Goal: Task Accomplishment & Management: Complete application form

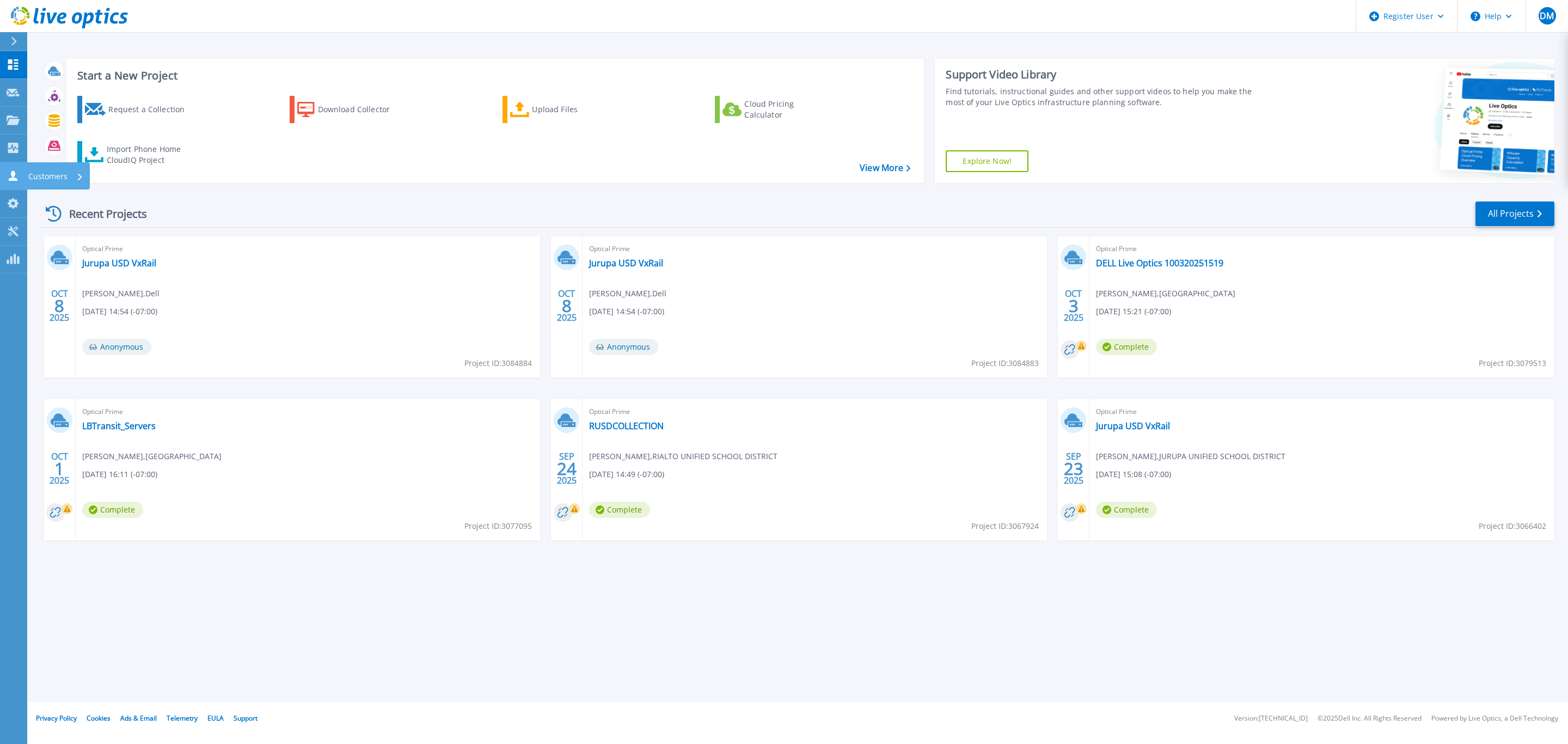
click at [17, 173] on icon at bounding box center [13, 175] width 13 height 10
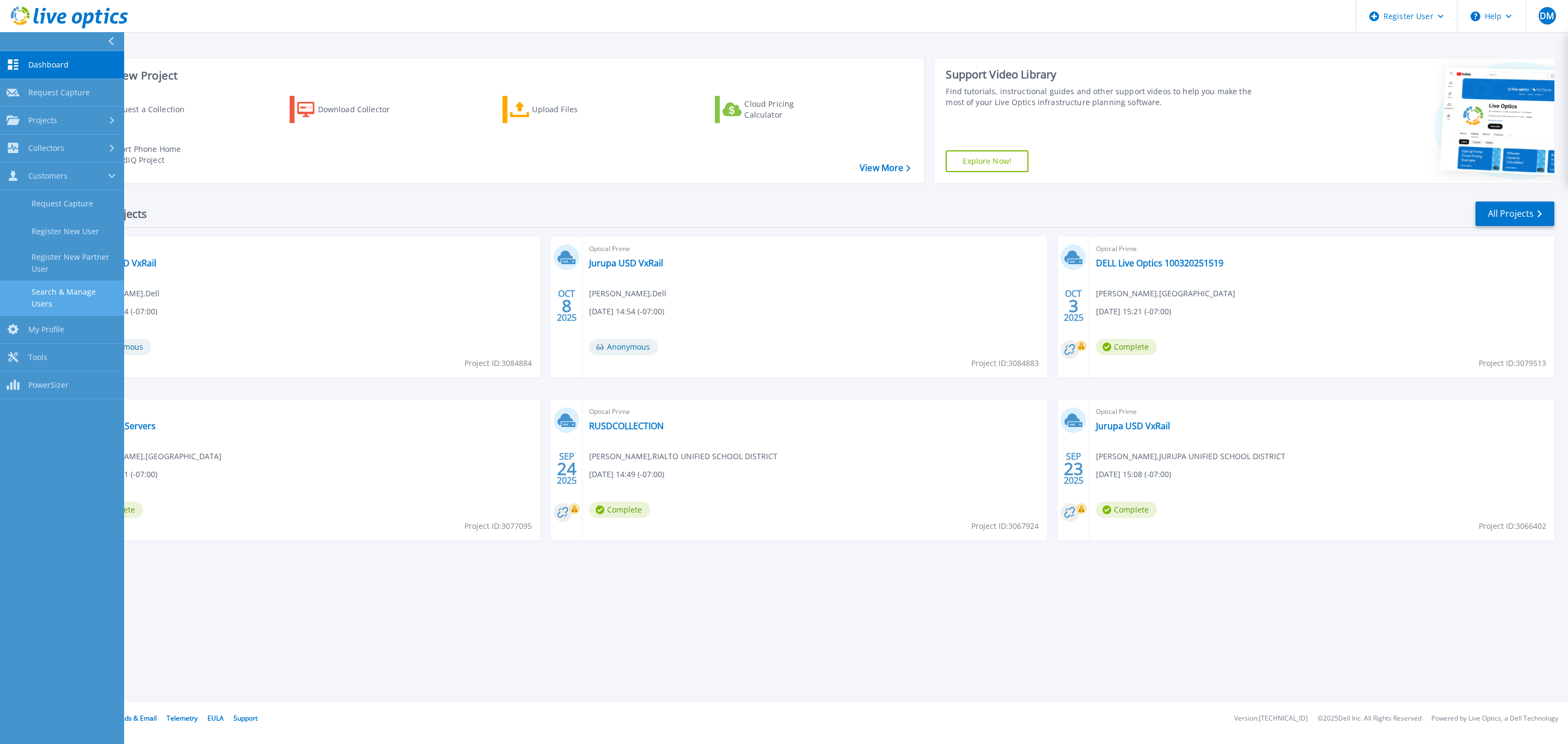
click at [99, 296] on link "Search & Manage Users" at bounding box center [62, 298] width 124 height 35
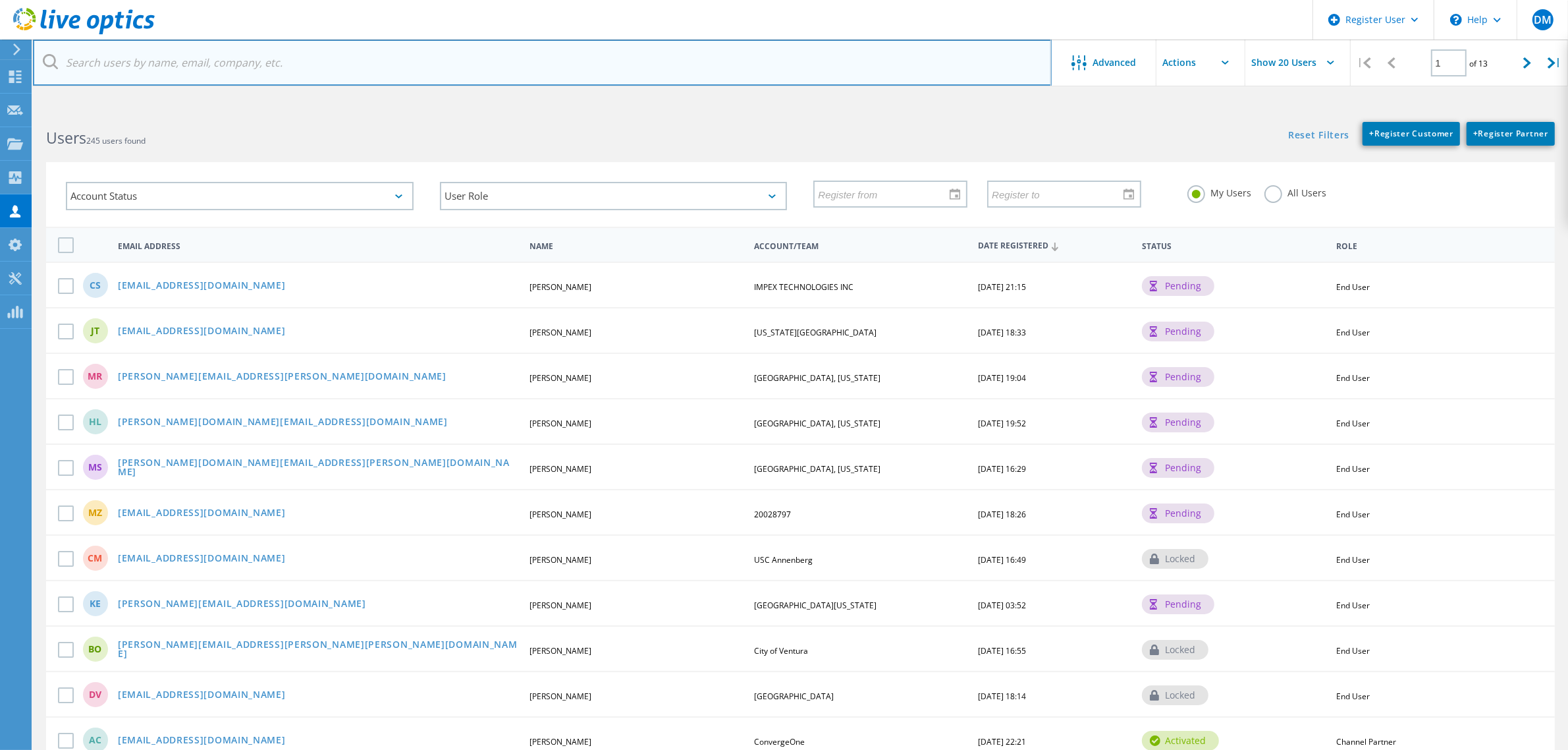
click at [185, 72] on input "text" at bounding box center [542, 62] width 1019 height 46
paste input "sam.wong@pomonaca.gov"
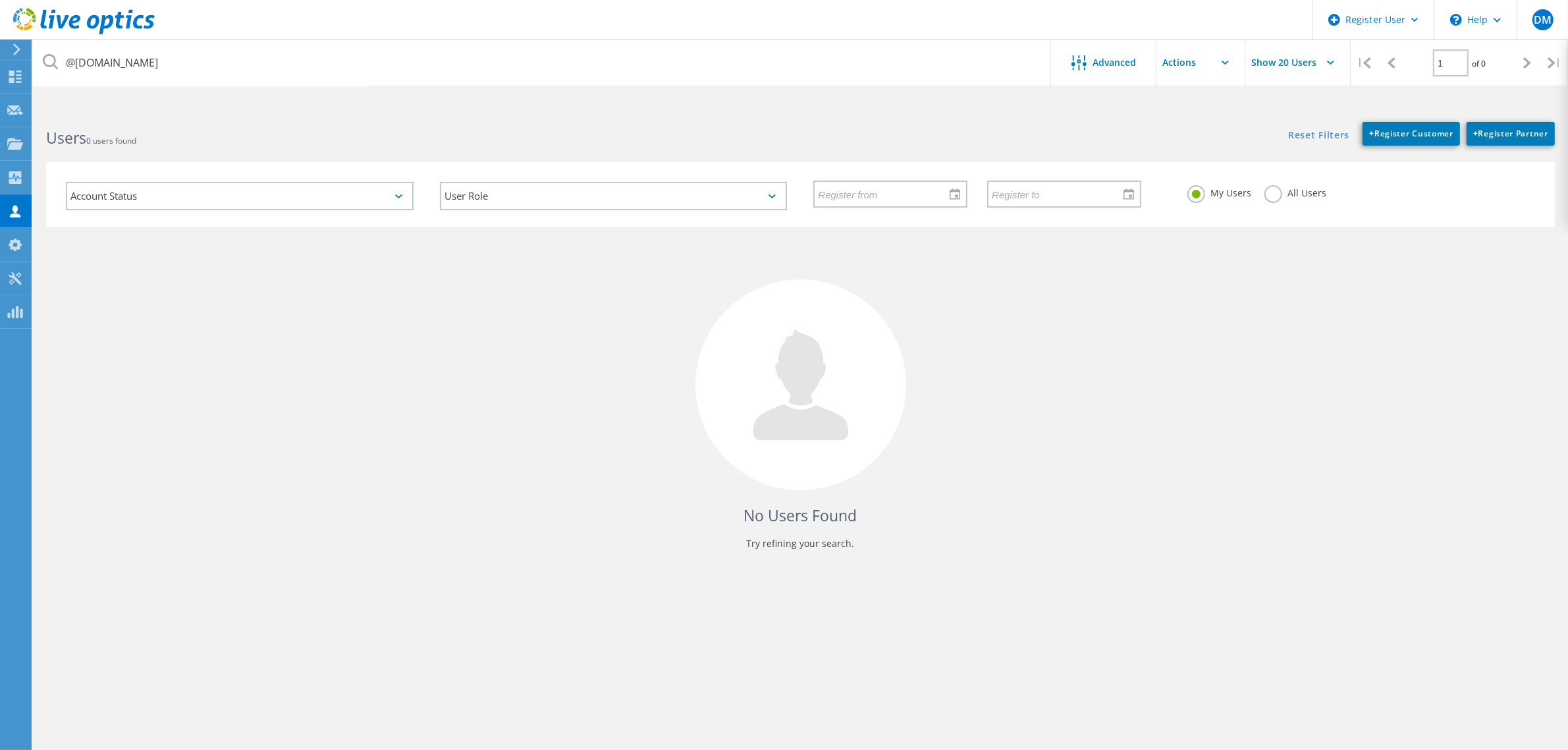
click at [1286, 195] on label "All Users" at bounding box center [1295, 191] width 62 height 13
click at [0, 0] on input "All Users" at bounding box center [0, 0] width 0 height 0
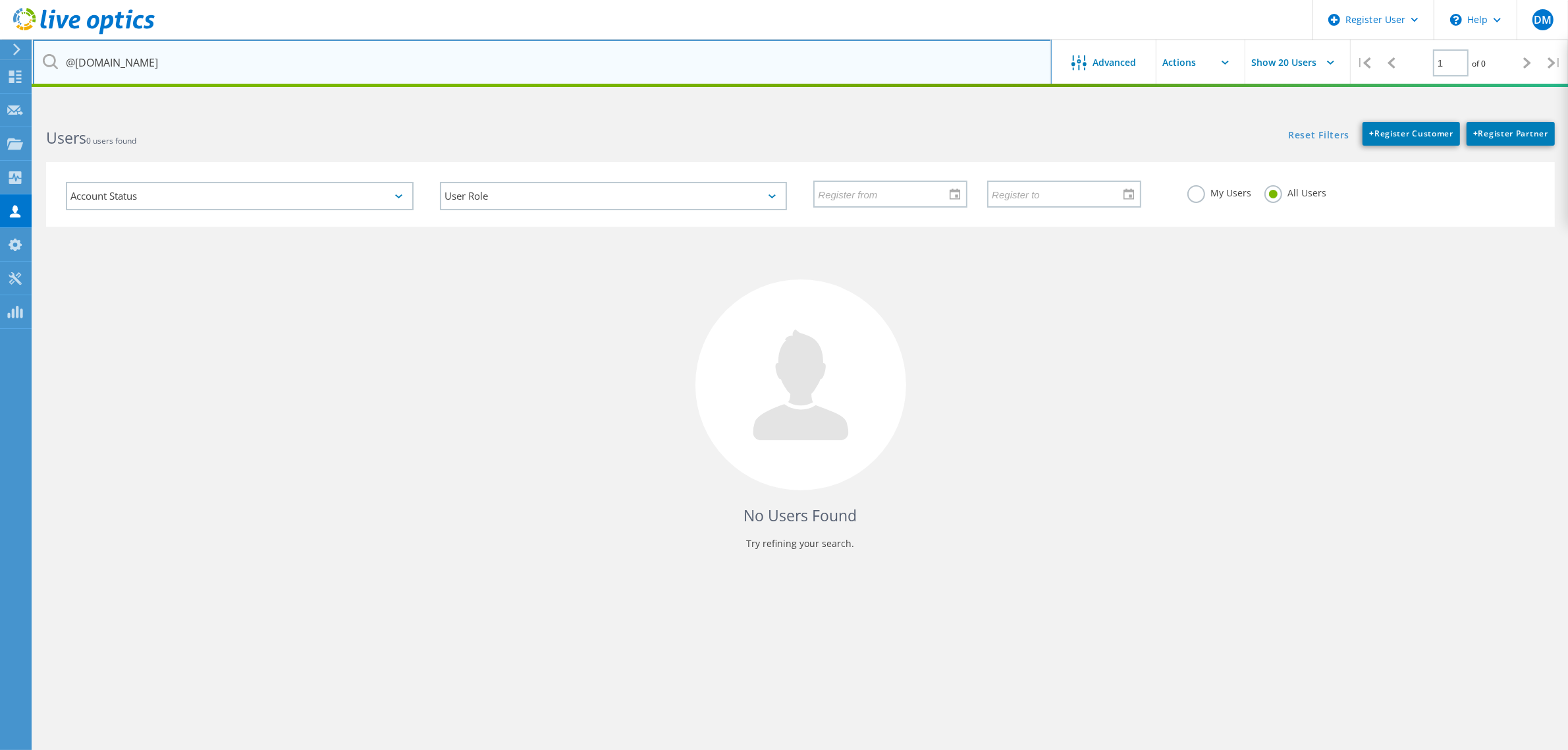
click at [310, 55] on input "@pomonaca.gov" at bounding box center [542, 62] width 1019 height 46
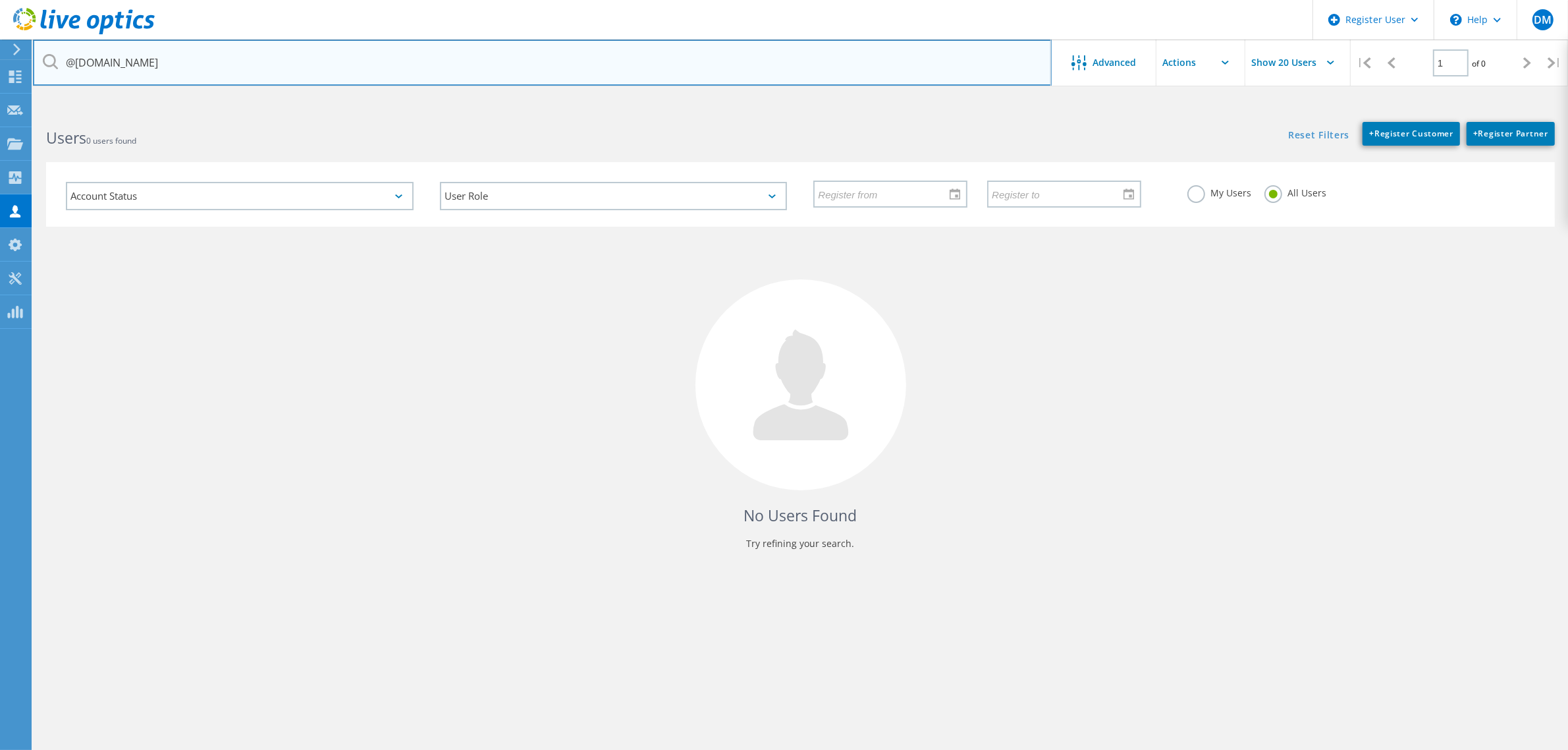
click at [304, 57] on input "@pomonaca.gov" at bounding box center [542, 62] width 1019 height 46
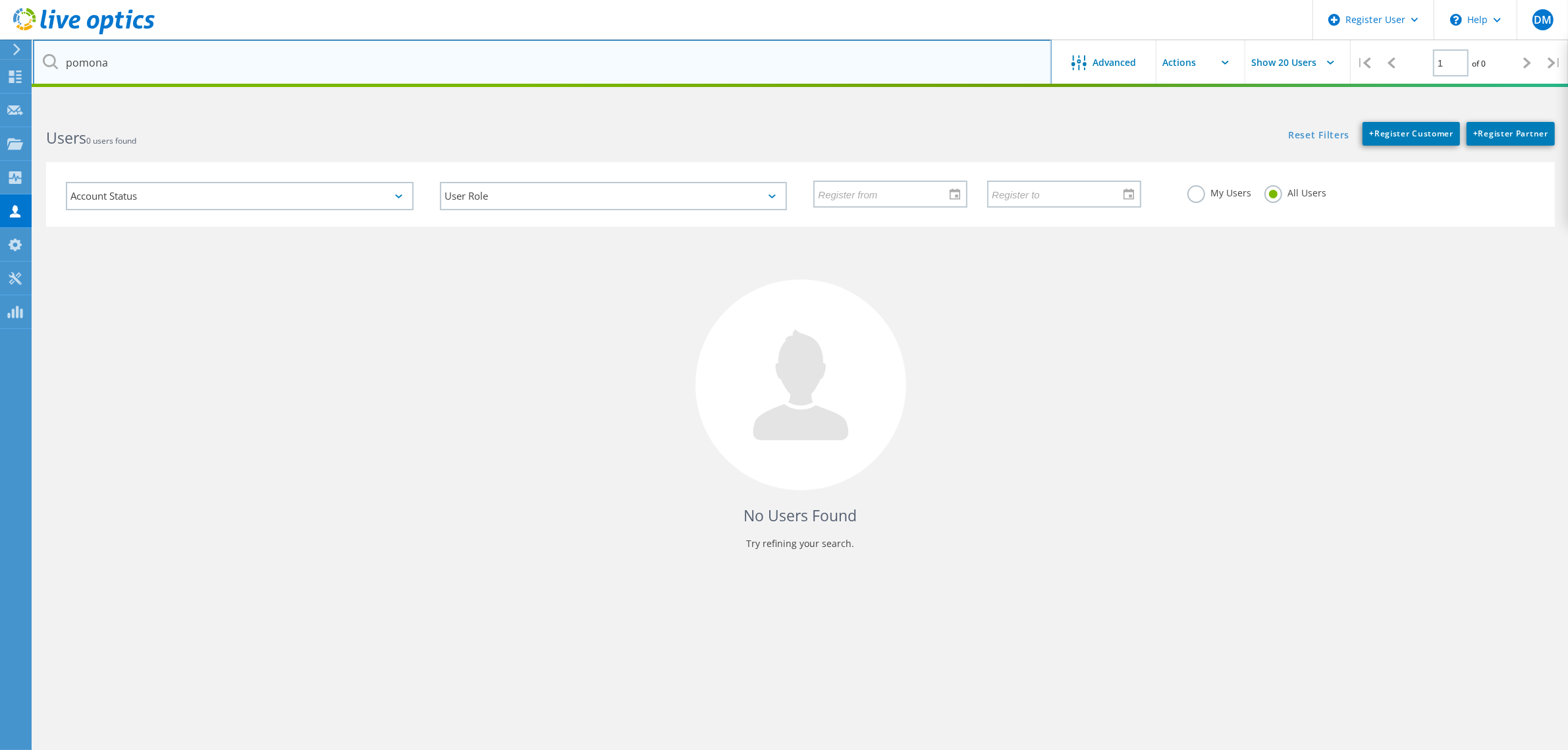
type input "pomona"
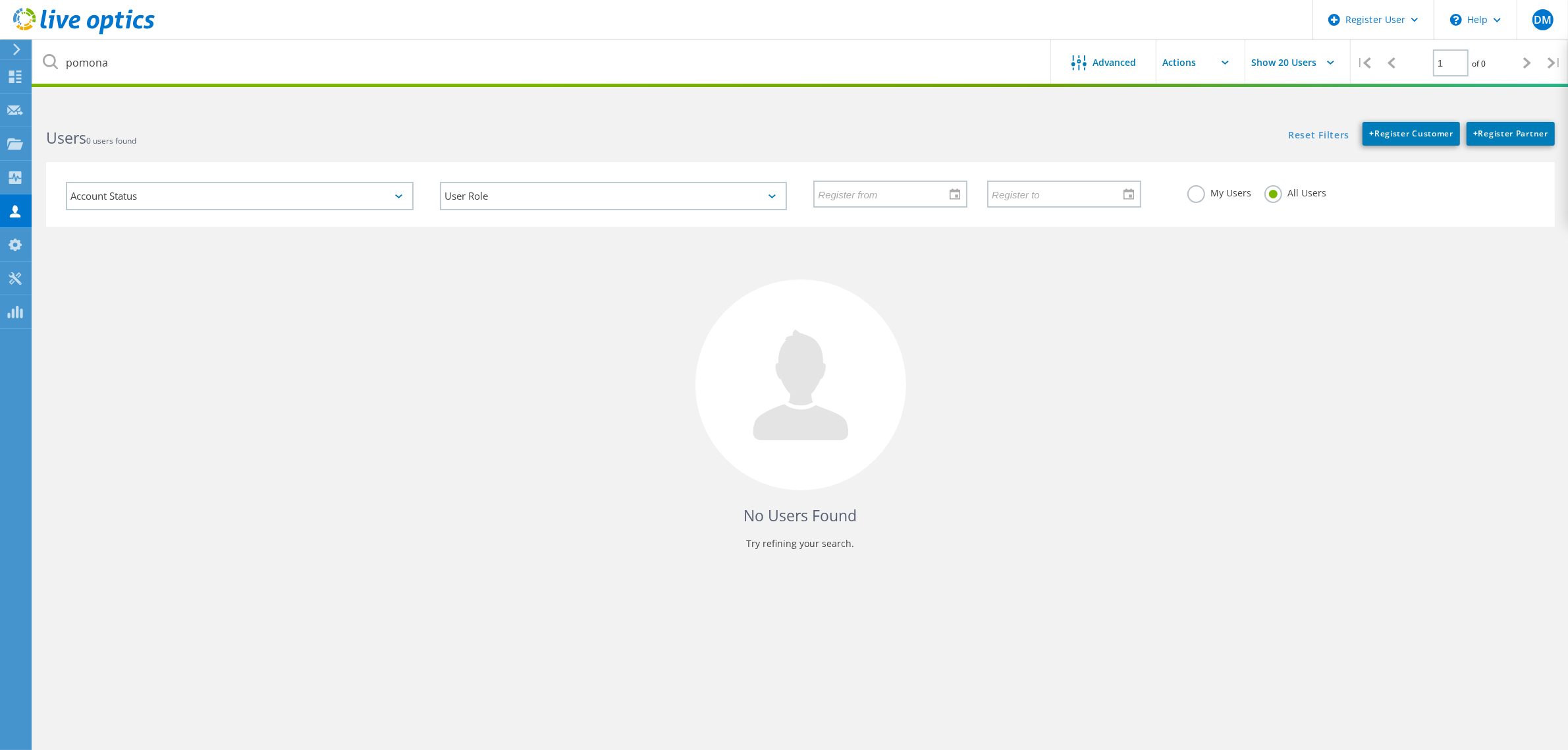
click at [1284, 196] on label "All Users" at bounding box center [1295, 191] width 62 height 13
click at [0, 0] on input "All Users" at bounding box center [0, 0] width 0 height 0
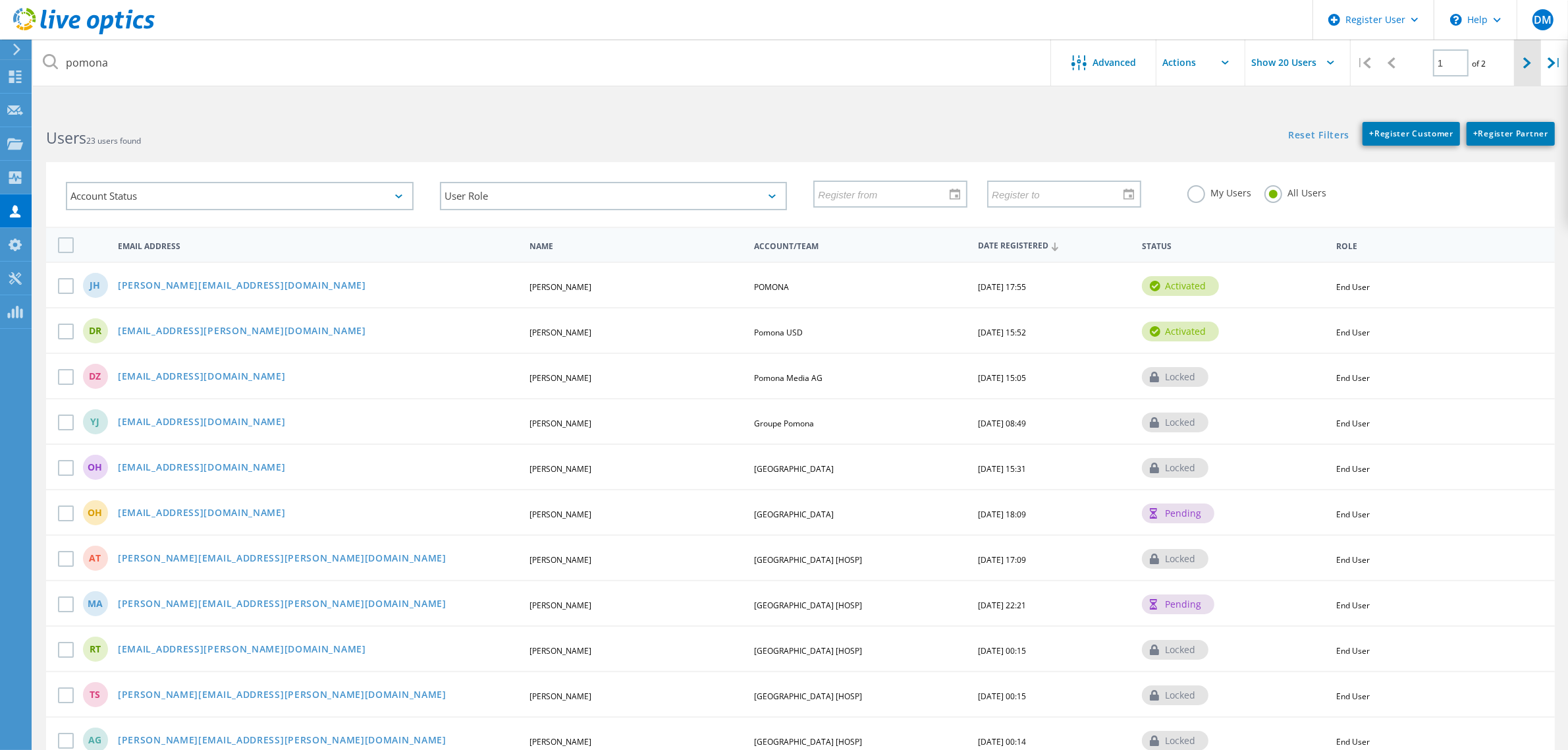
click at [1517, 64] on div at bounding box center [1528, 62] width 27 height 46
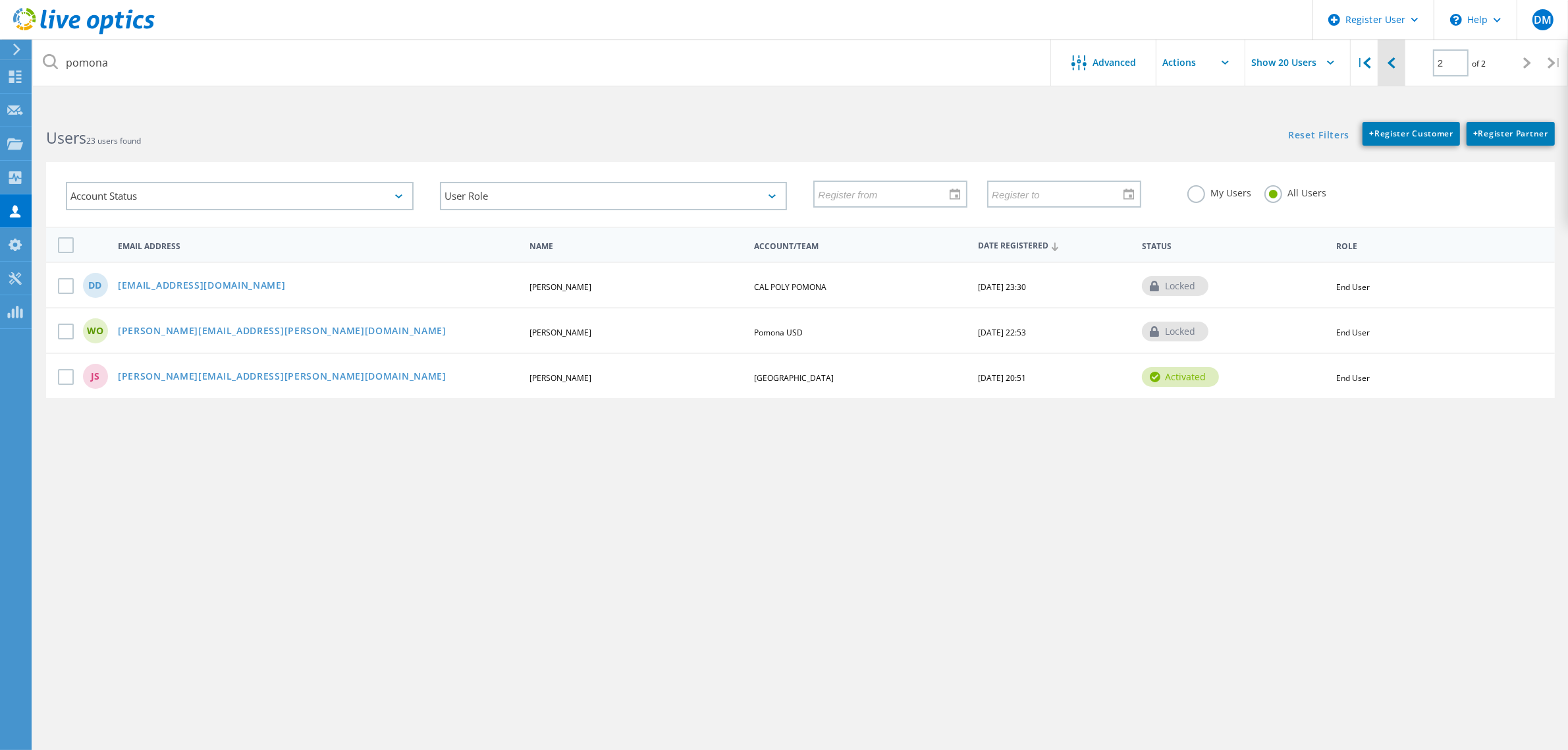
click at [1388, 64] on icon at bounding box center [1392, 63] width 8 height 11
type input "1"
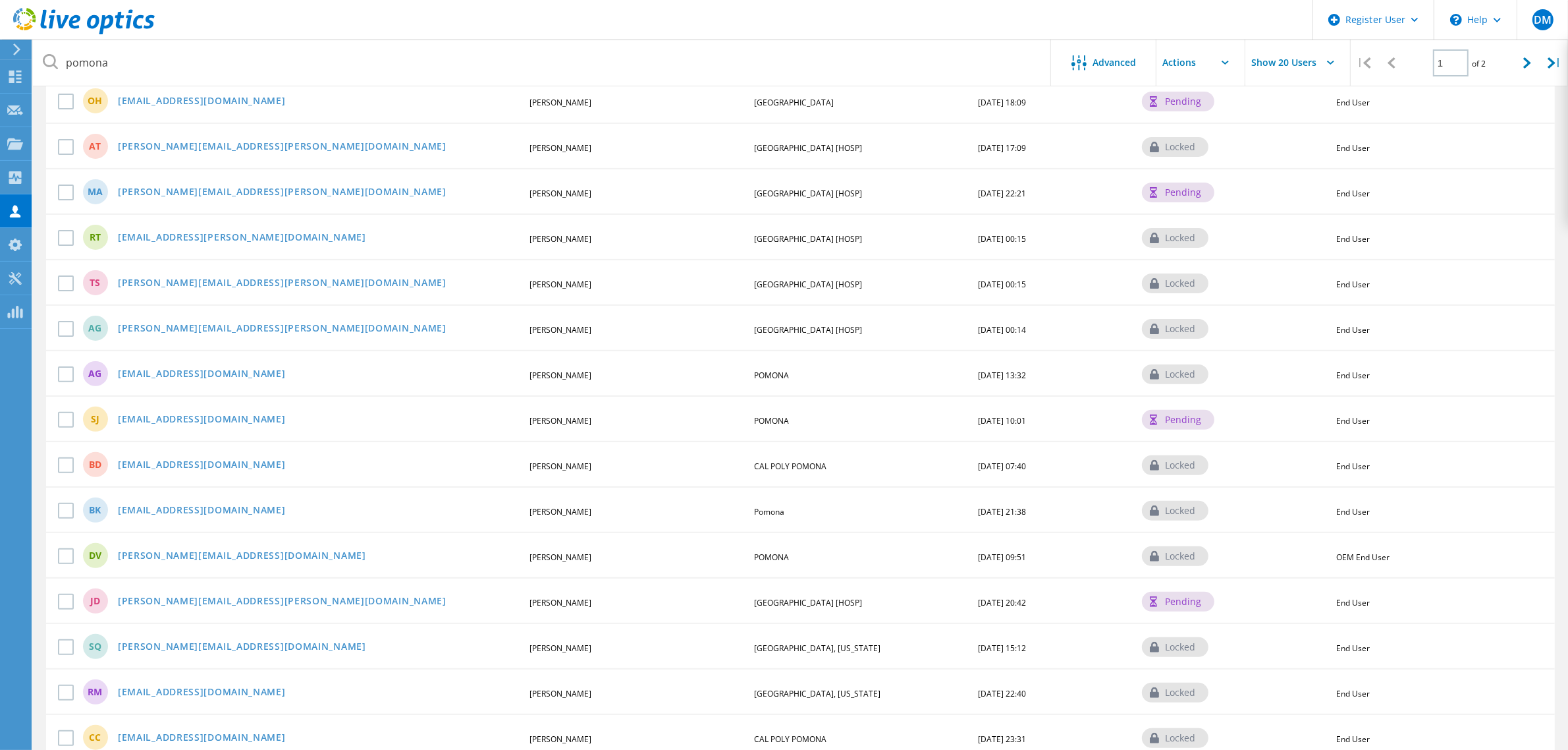
scroll to position [460, 0]
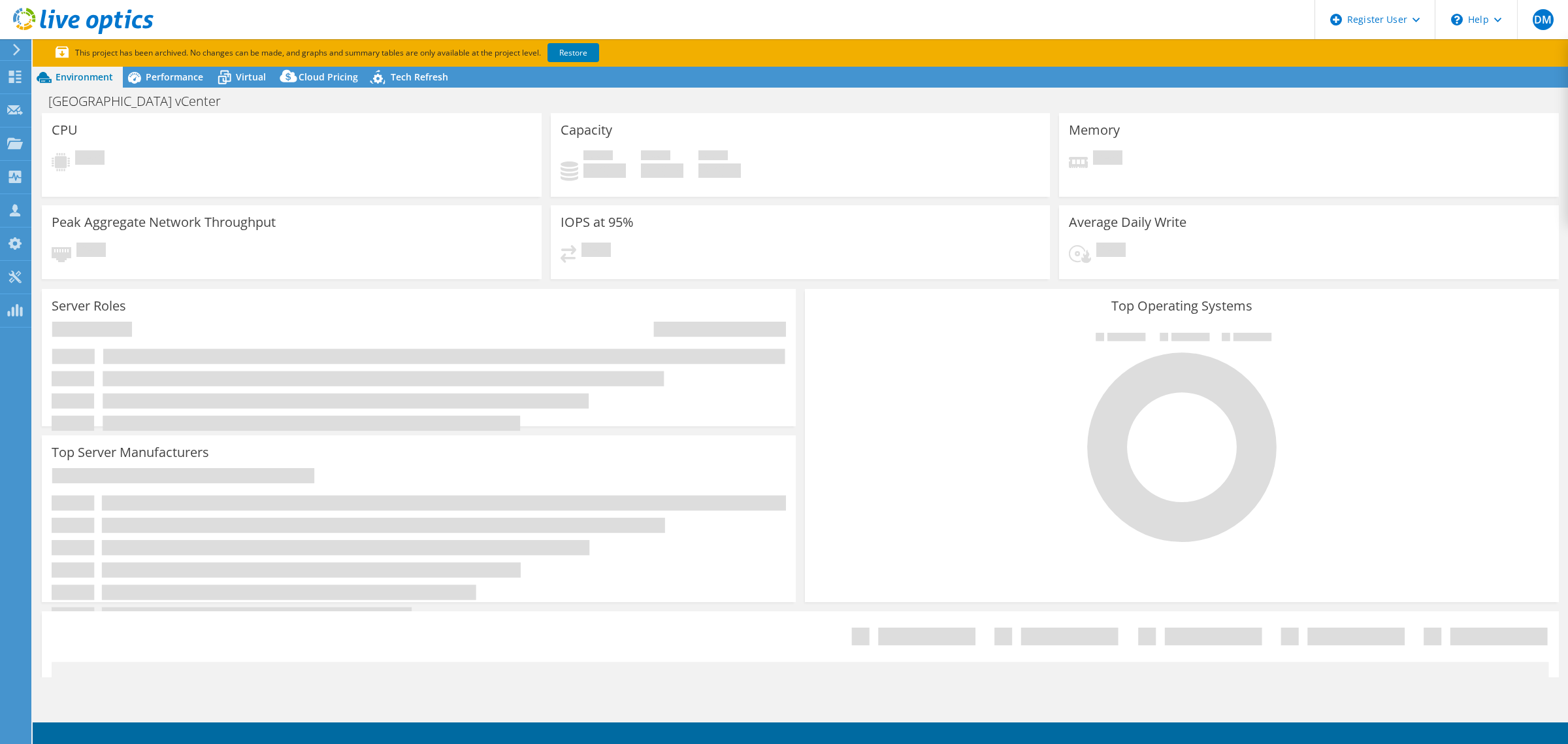
select select "USD"
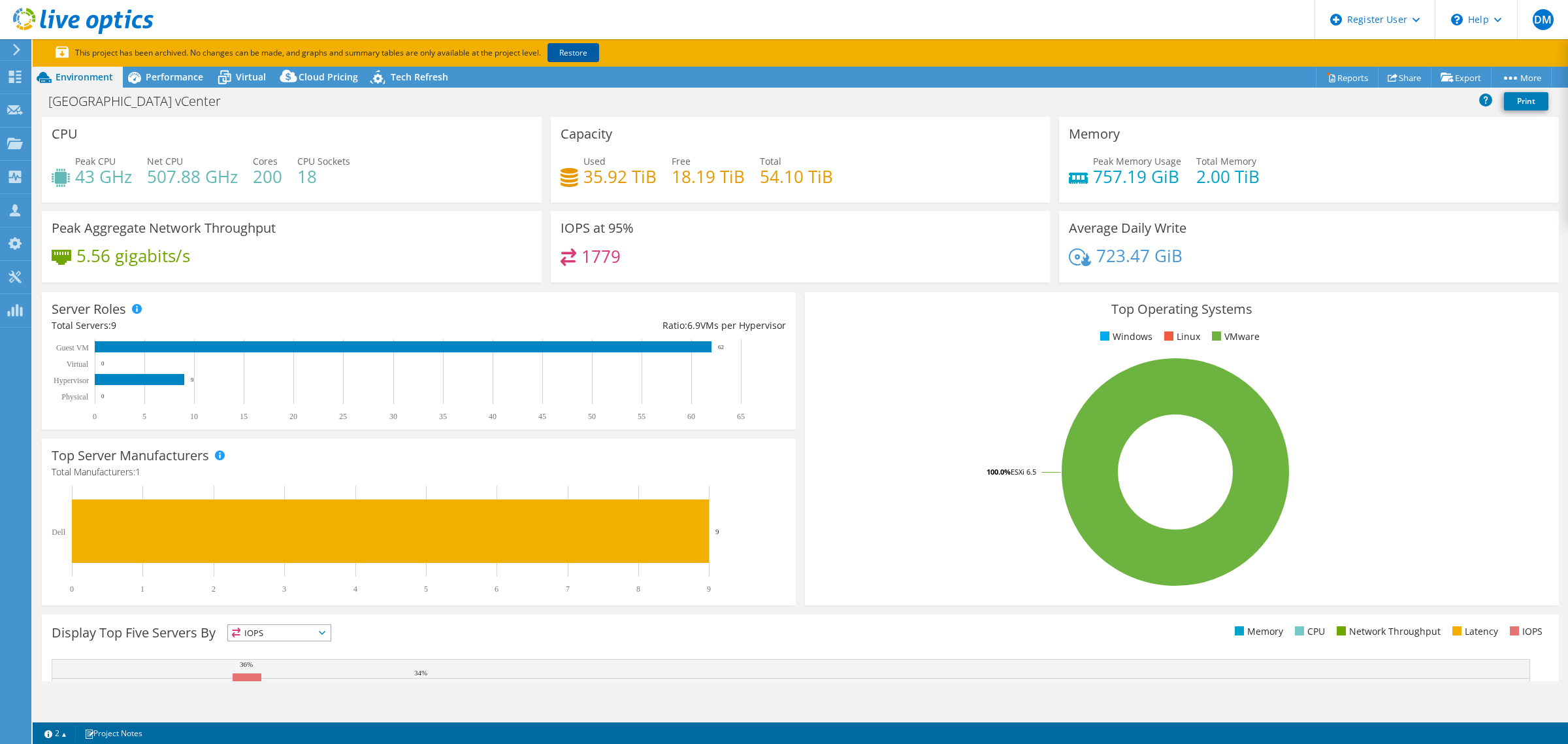
click at [568, 48] on link "Restore" at bounding box center [573, 52] width 51 height 19
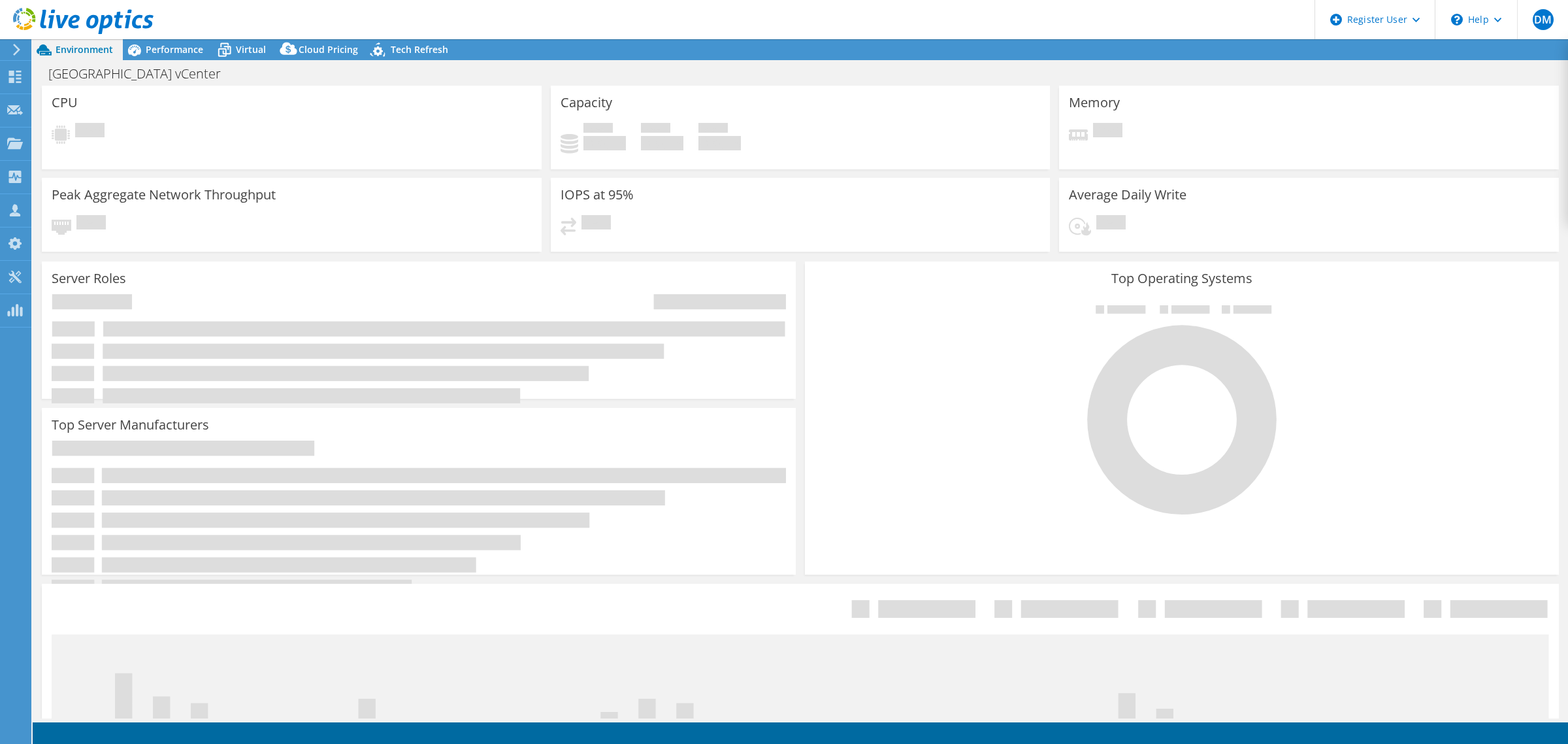
select select "USD"
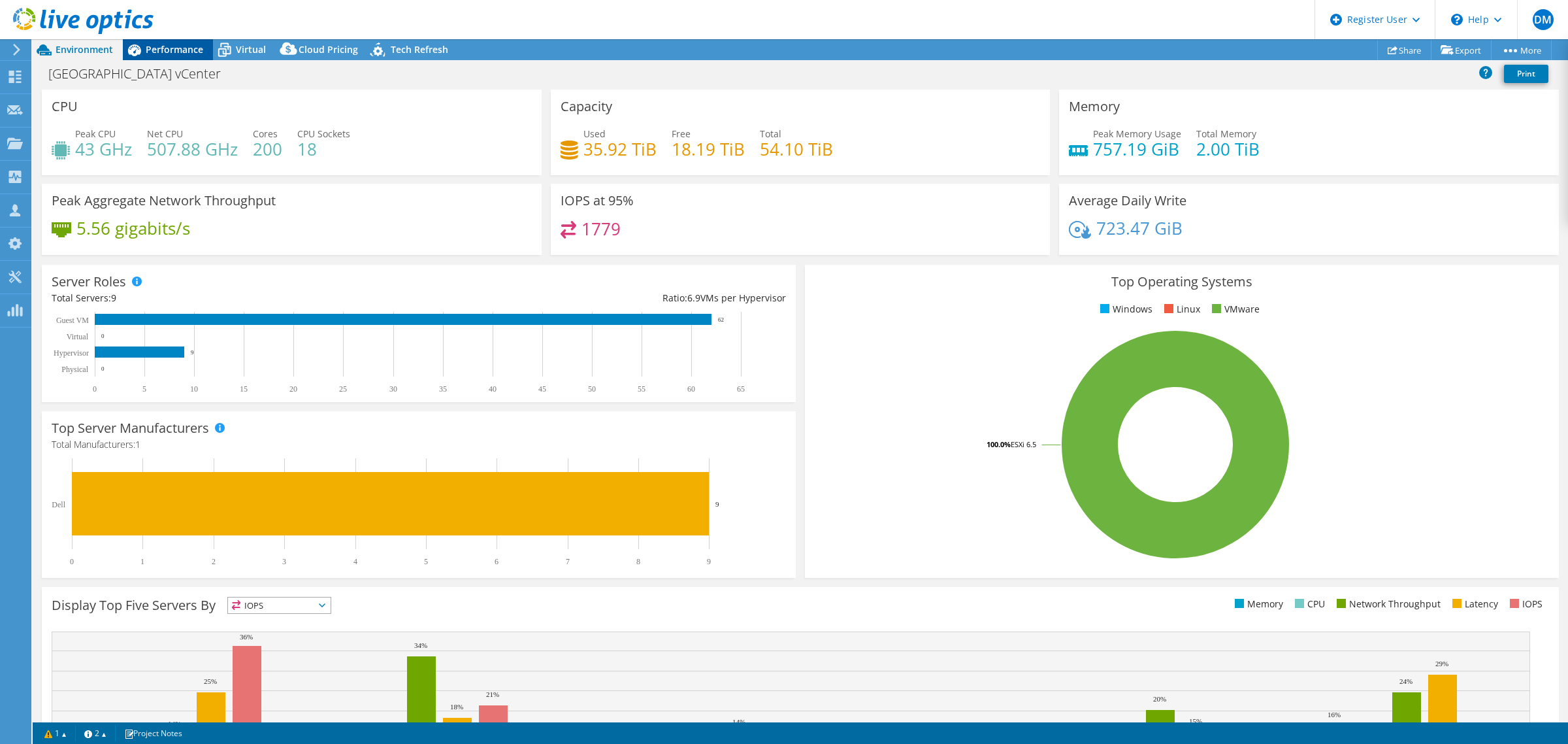
click at [193, 54] on span "Performance" at bounding box center [175, 49] width 58 height 12
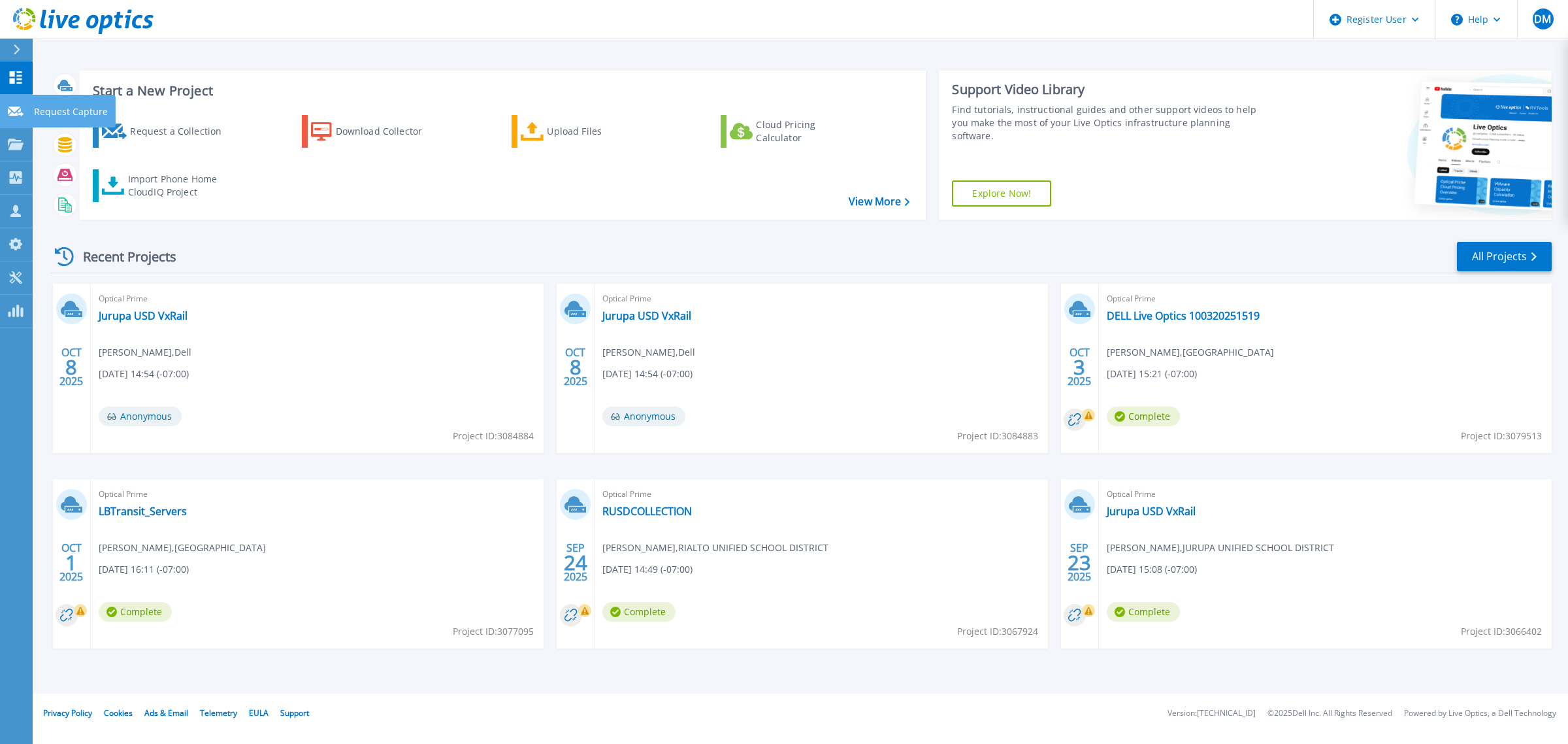
click at [14, 113] on icon at bounding box center [16, 112] width 16 height 10
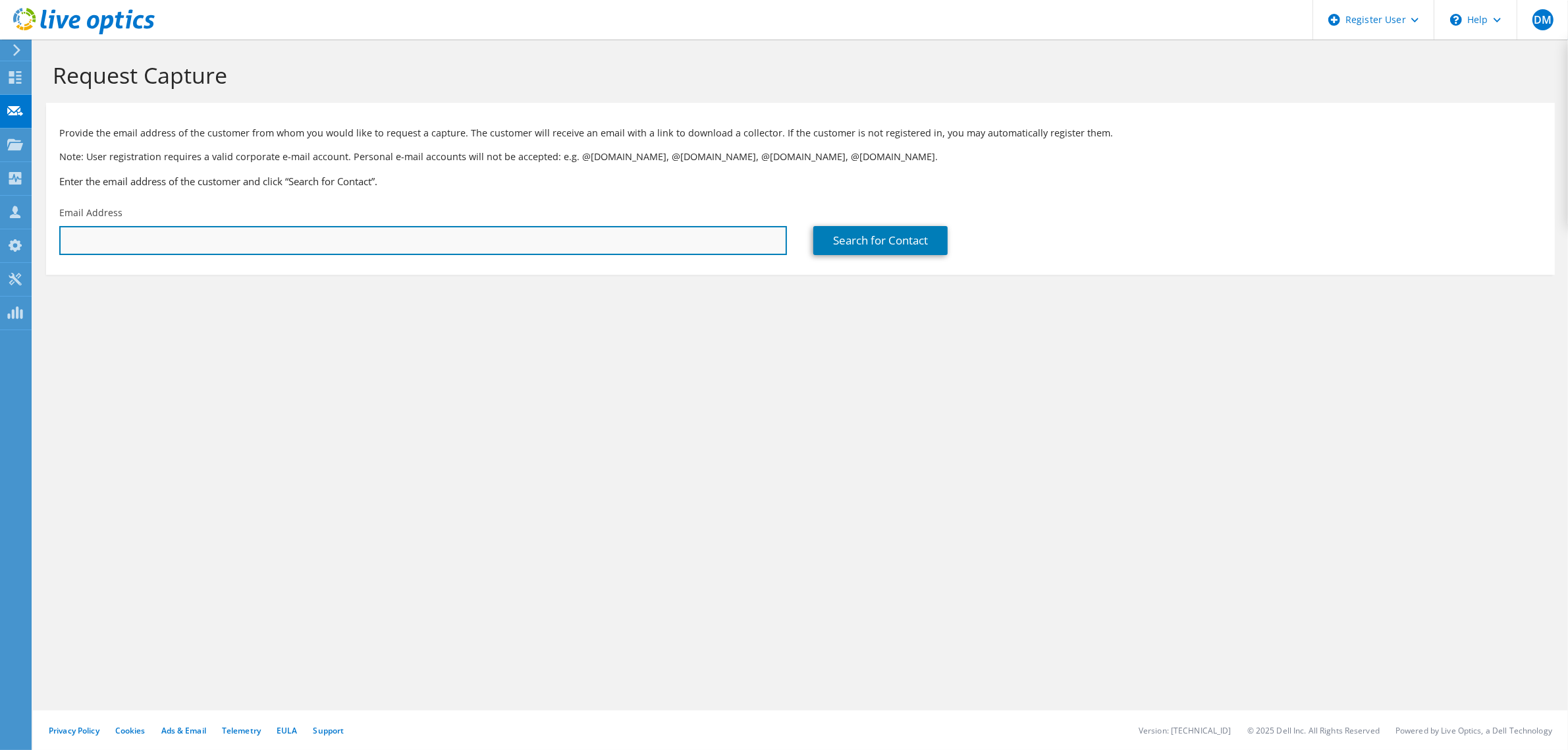
click at [228, 241] on input "text" at bounding box center [423, 240] width 728 height 29
paste input "sam.wong@pomonaca.gov"
type input "sam.wong@pomonaca.gov"
type input "City of Pomona"
type input "Sam"
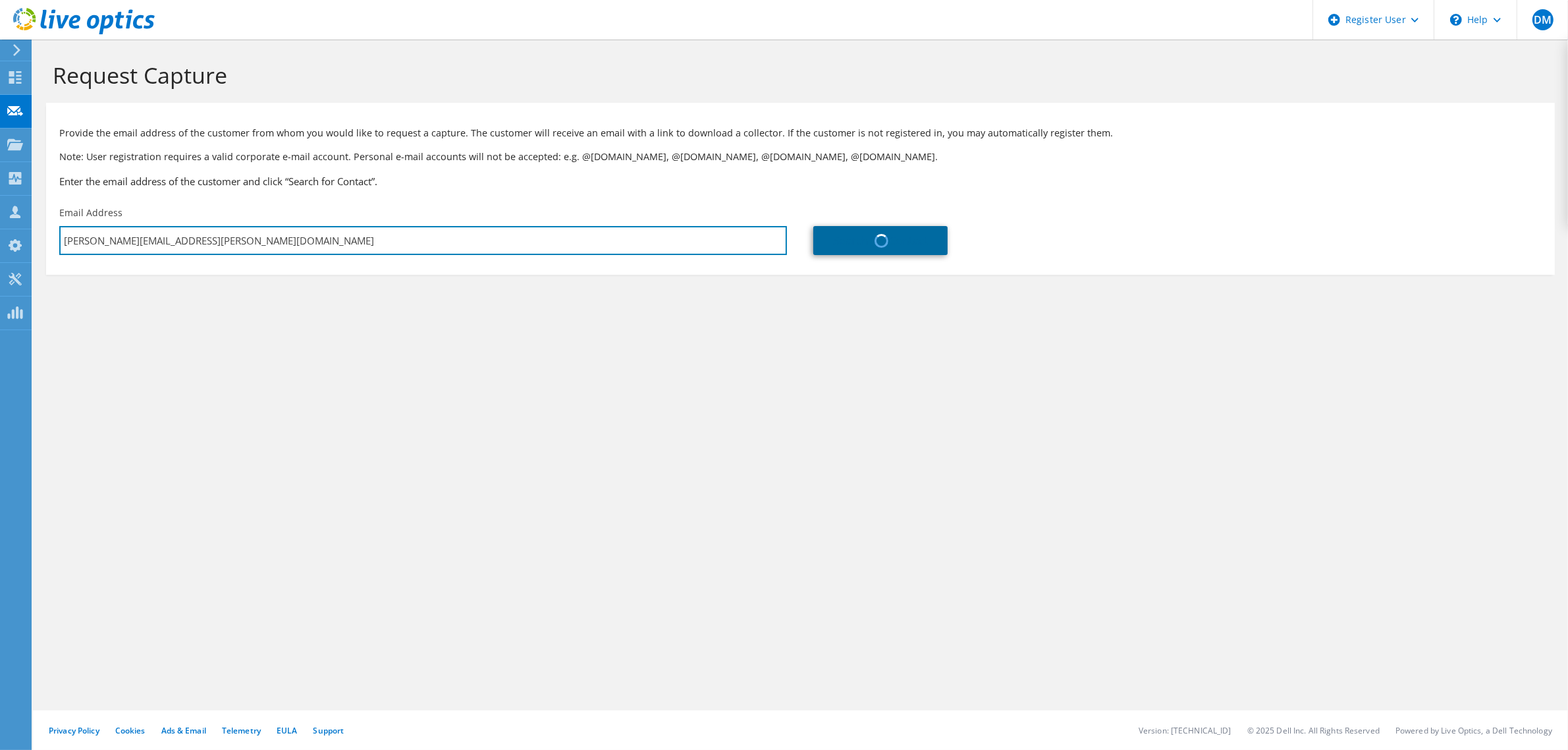
type input "Wong"
type input "[GEOGRAPHIC_DATA]"
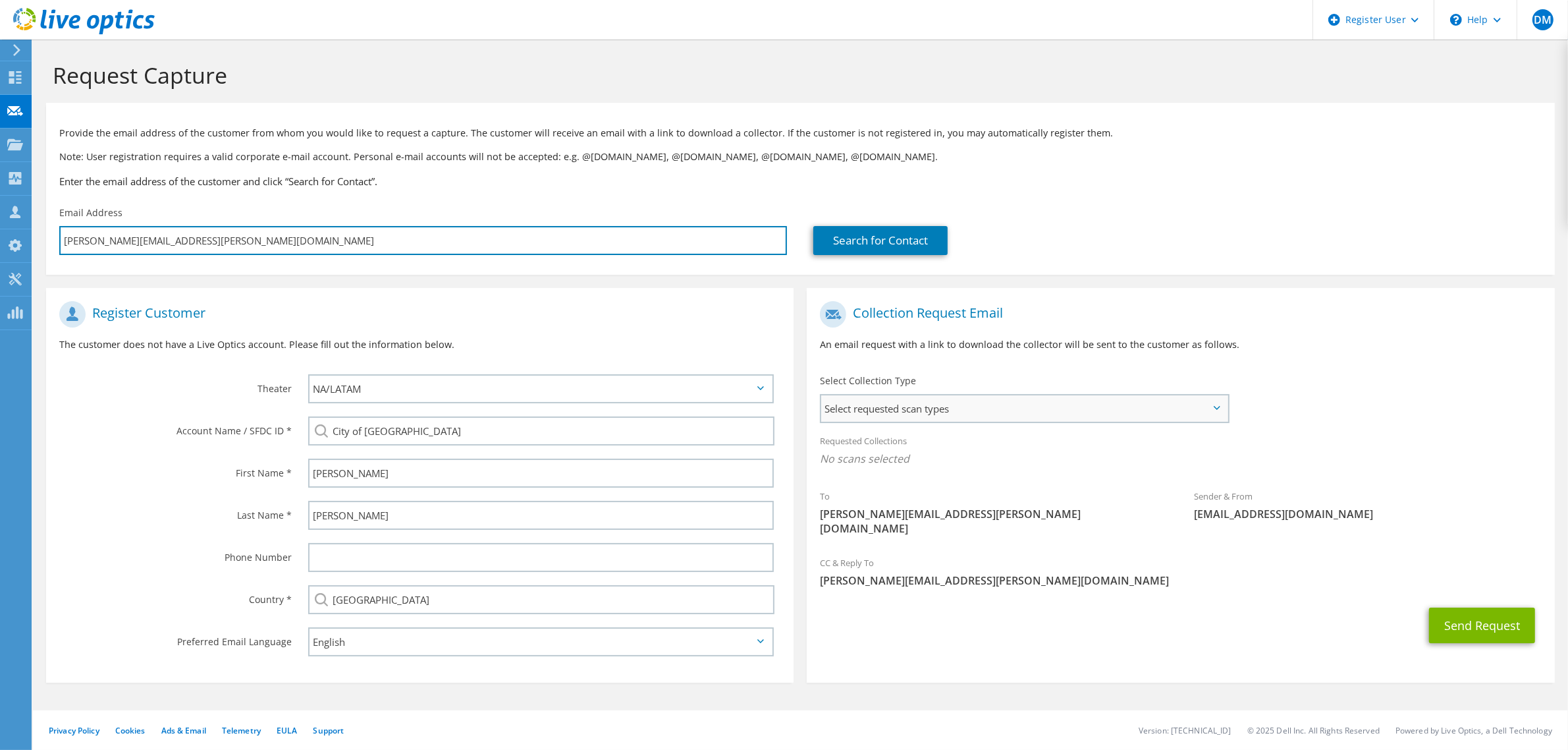
type input "sam.wong@pomonaca.gov"
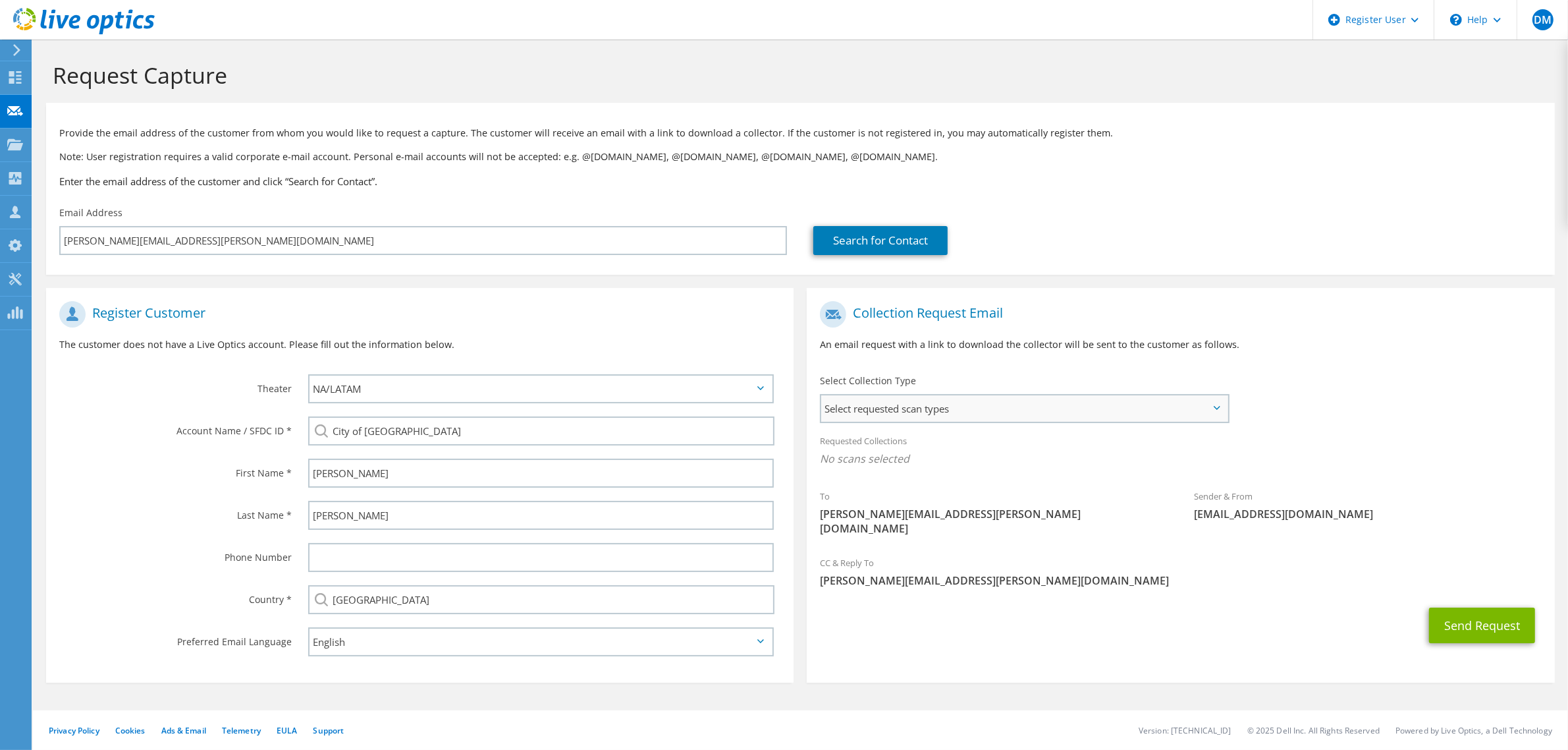
click at [871, 399] on span "Select requested scan types" at bounding box center [1024, 409] width 406 height 27
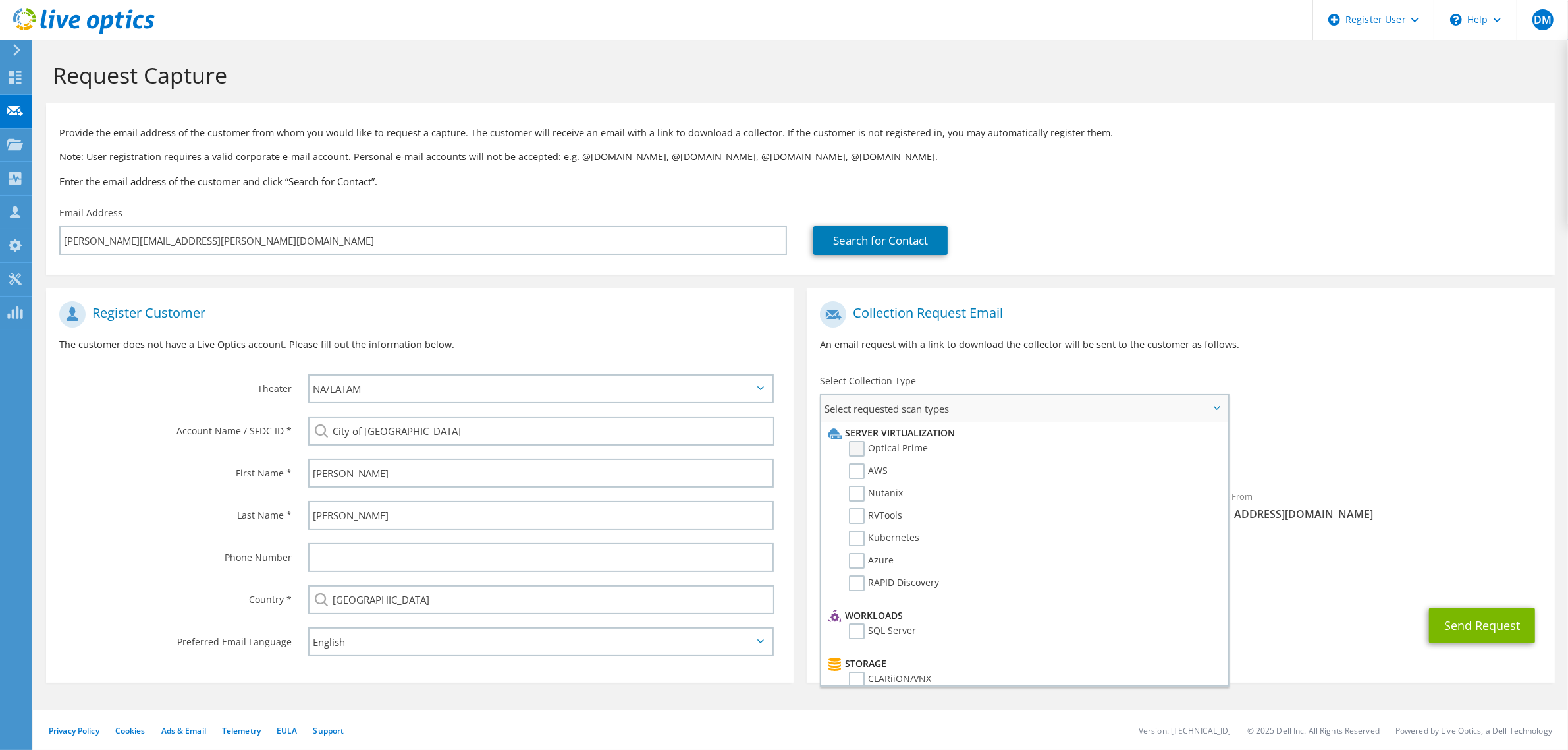
click at [864, 446] on label "Optical Prime" at bounding box center [888, 449] width 79 height 16
click at [0, 0] on input "Optical Prime" at bounding box center [0, 0] width 0 height 0
drag, startPoint x: 1154, startPoint y: 337, endPoint x: 1164, endPoint y: 347, distance: 14.1
click at [1154, 336] on div "Collection Request Email An email request with a link to download the collector…" at bounding box center [1181, 331] width 747 height 73
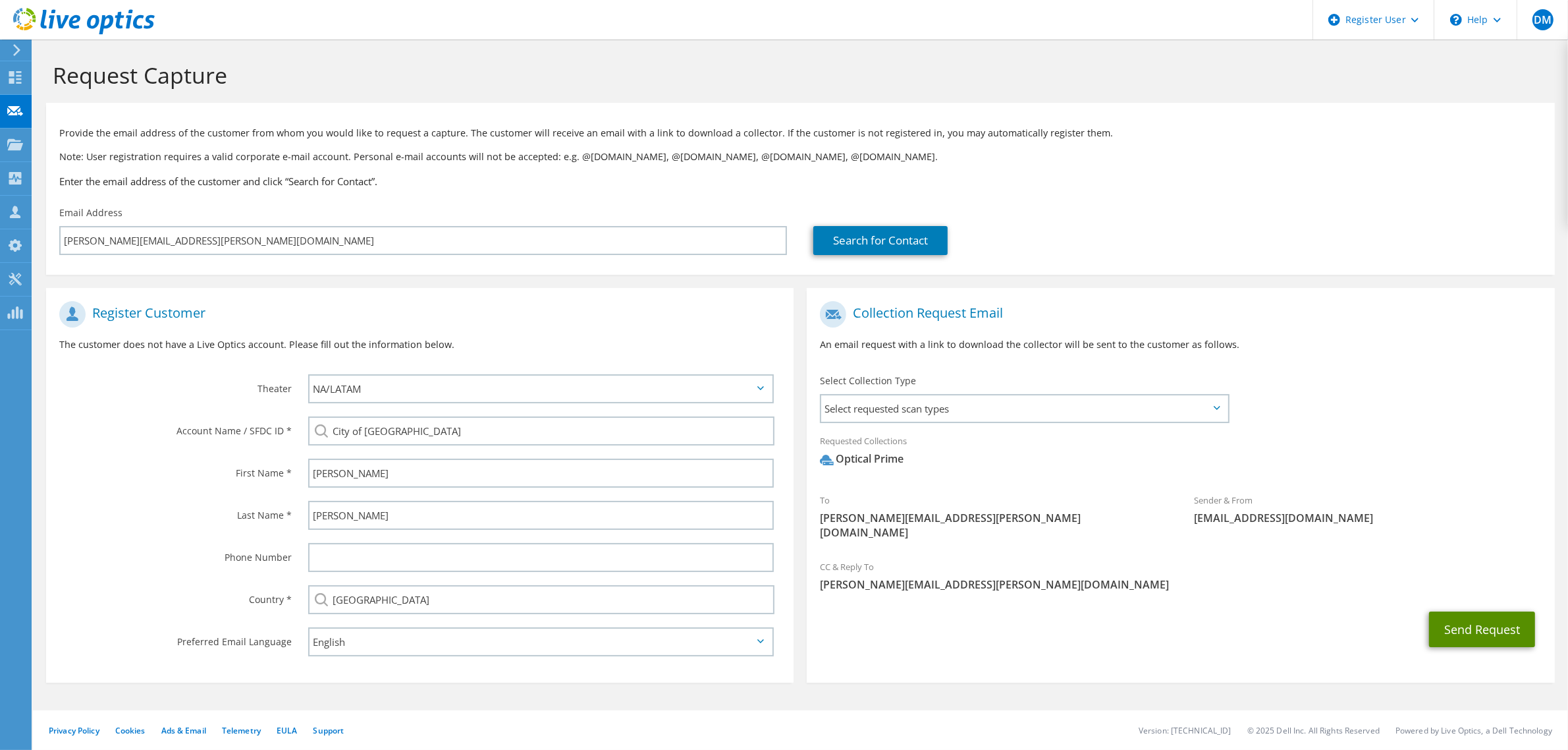
click at [1448, 612] on button "Send Request" at bounding box center [1482, 629] width 106 height 35
